Goal: Task Accomplishment & Management: Manage account settings

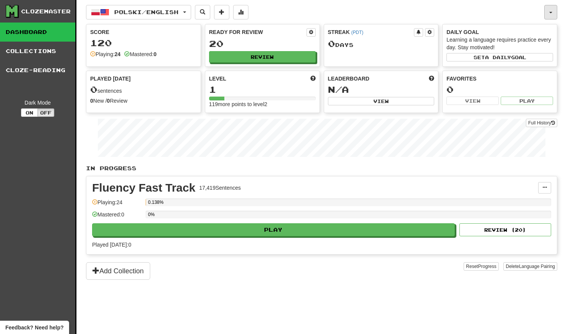
click at [548, 14] on button "button" at bounding box center [550, 12] width 13 height 15
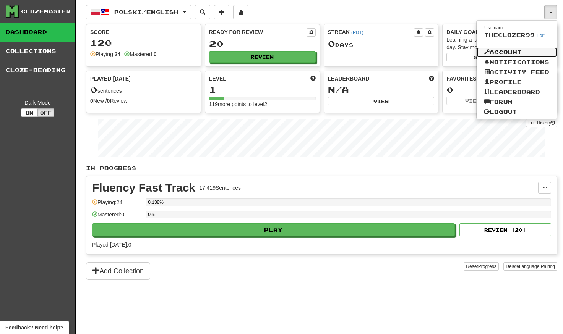
click at [513, 50] on link "Account" at bounding box center [517, 52] width 80 height 10
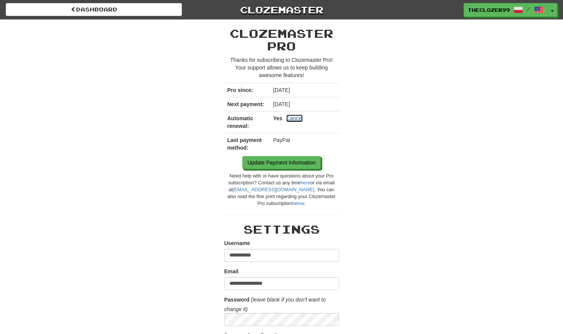
click at [294, 119] on link "Cancel" at bounding box center [294, 119] width 17 height 8
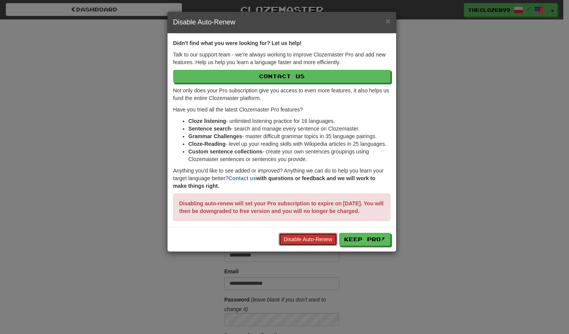
click at [316, 246] on link "Disable Auto-Renew" at bounding box center [308, 239] width 58 height 13
